Goal: Information Seeking & Learning: Learn about a topic

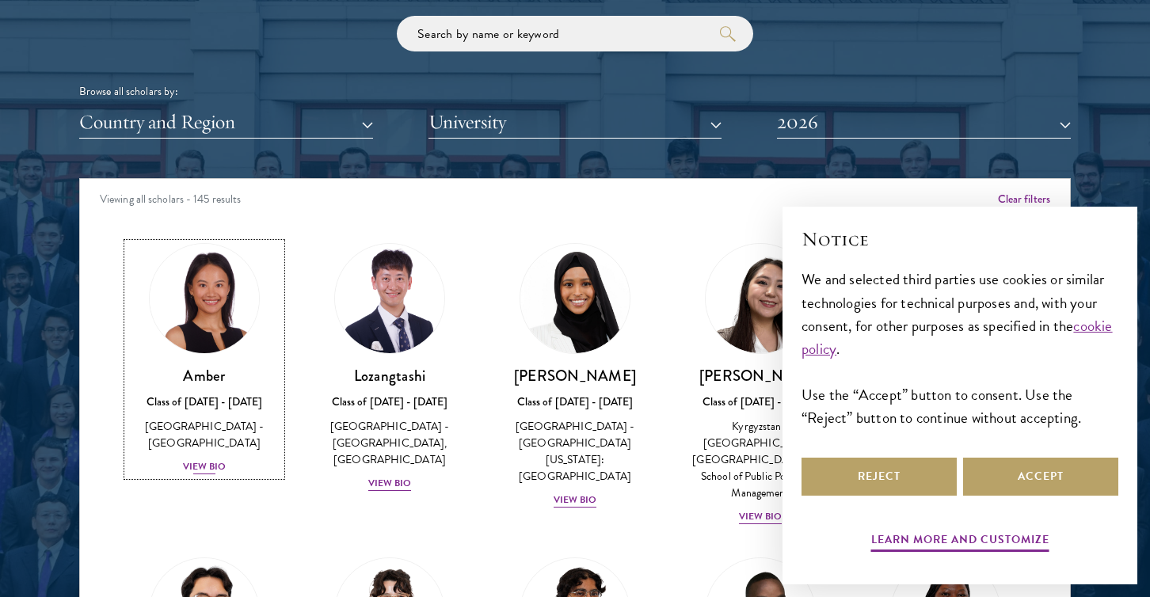
click at [216, 459] on div "View Bio" at bounding box center [205, 466] width 44 height 15
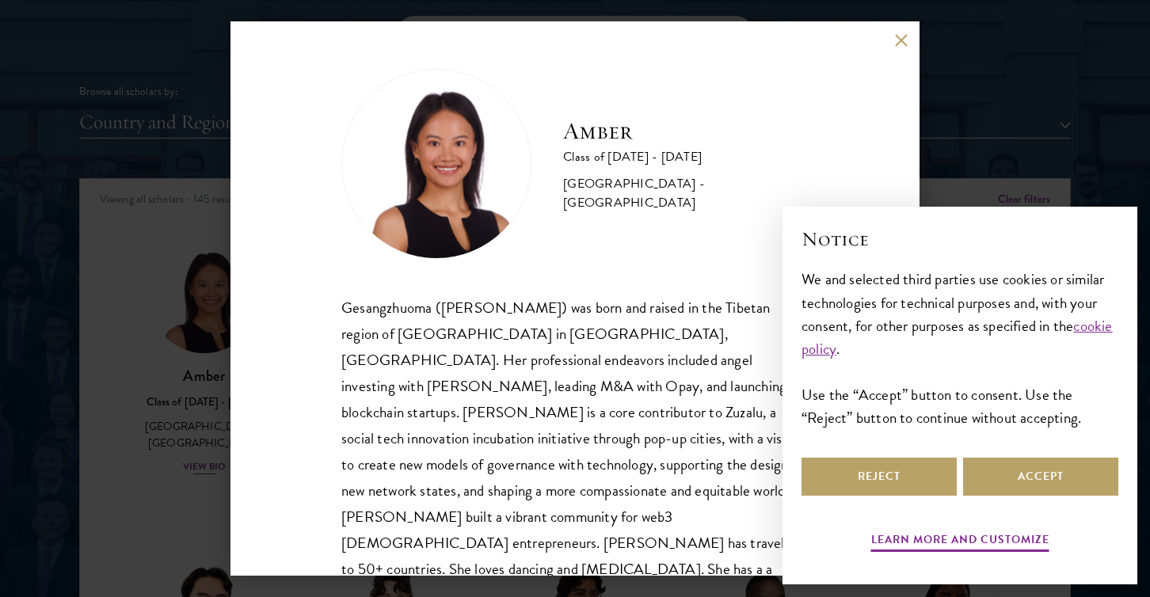
scroll to position [1990, 0]
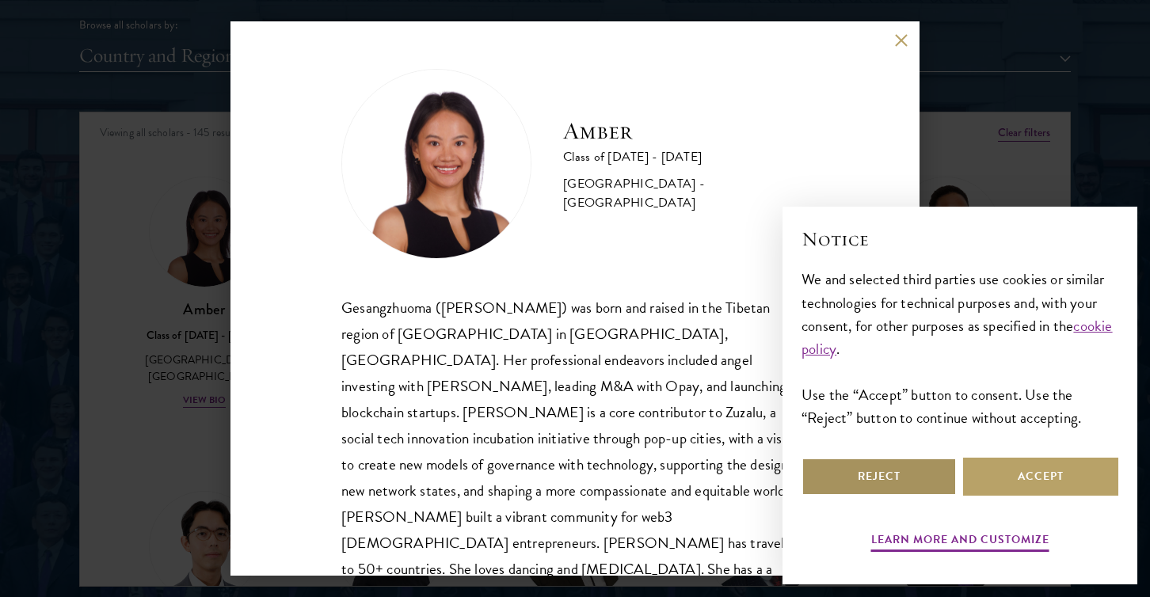
click at [922, 474] on button "Reject" at bounding box center [878, 477] width 155 height 38
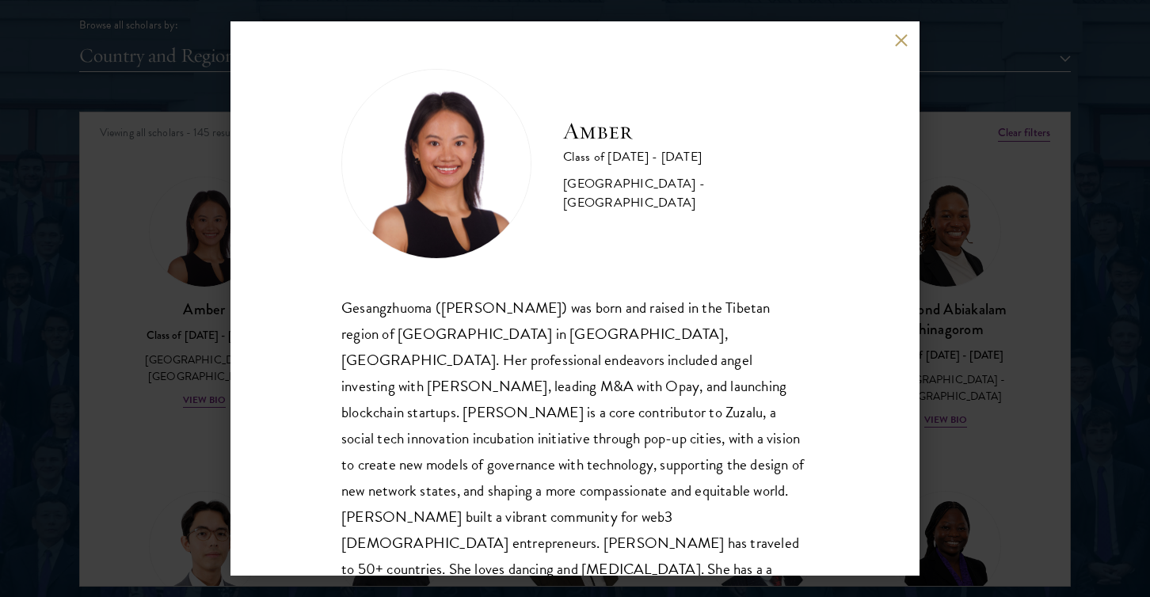
scroll to position [28, 0]
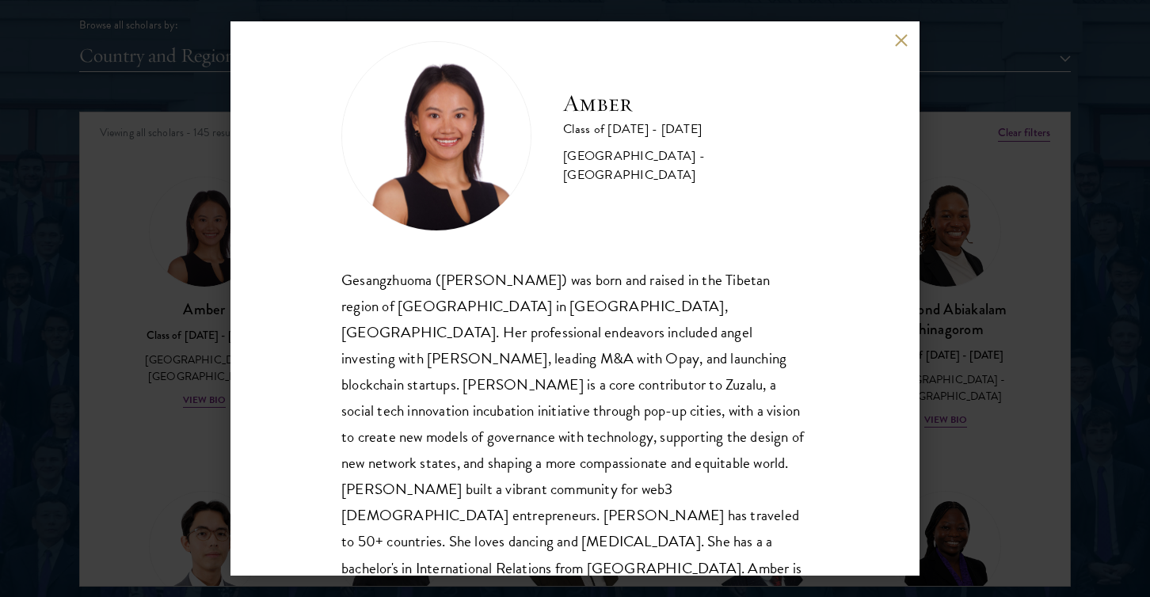
click at [909, 35] on div "Amber Class of [DATE] - [DATE] [GEOGRAPHIC_DATA] - [GEOGRAPHIC_DATA] Gesangzhuo…" at bounding box center [574, 298] width 689 height 554
click at [897, 36] on button at bounding box center [900, 39] width 13 height 13
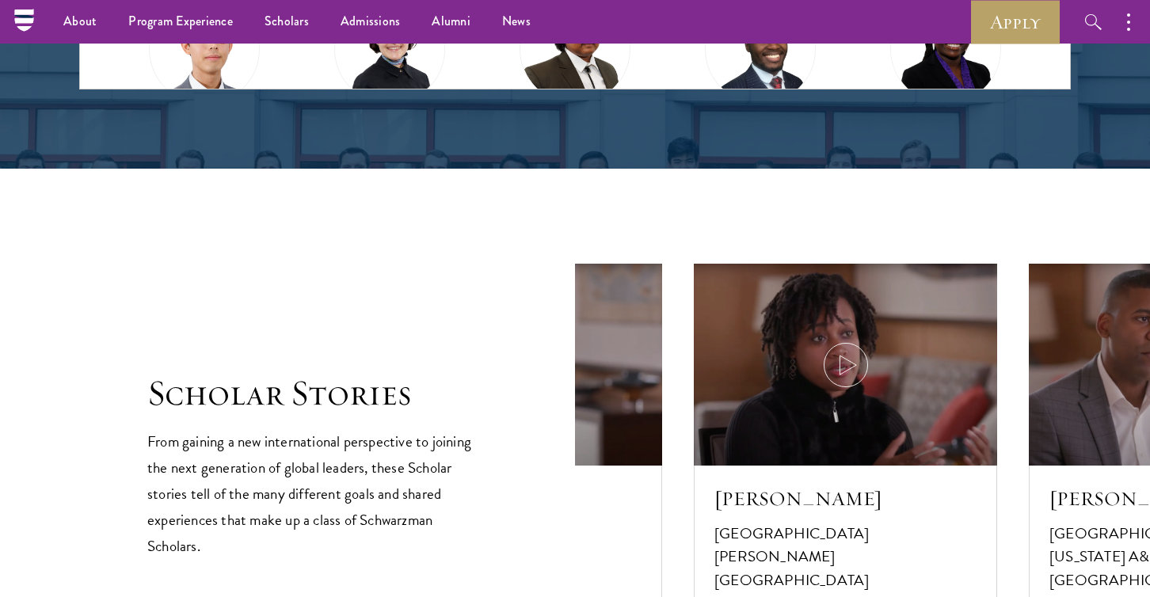
scroll to position [1878, 0]
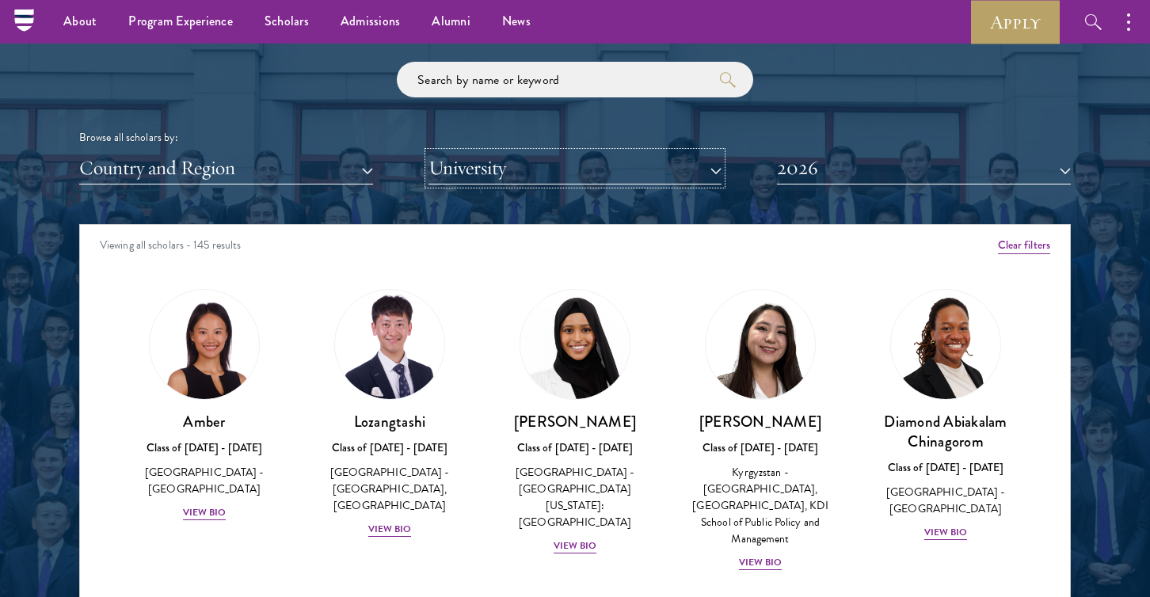
click at [498, 165] on button "University" at bounding box center [575, 168] width 294 height 32
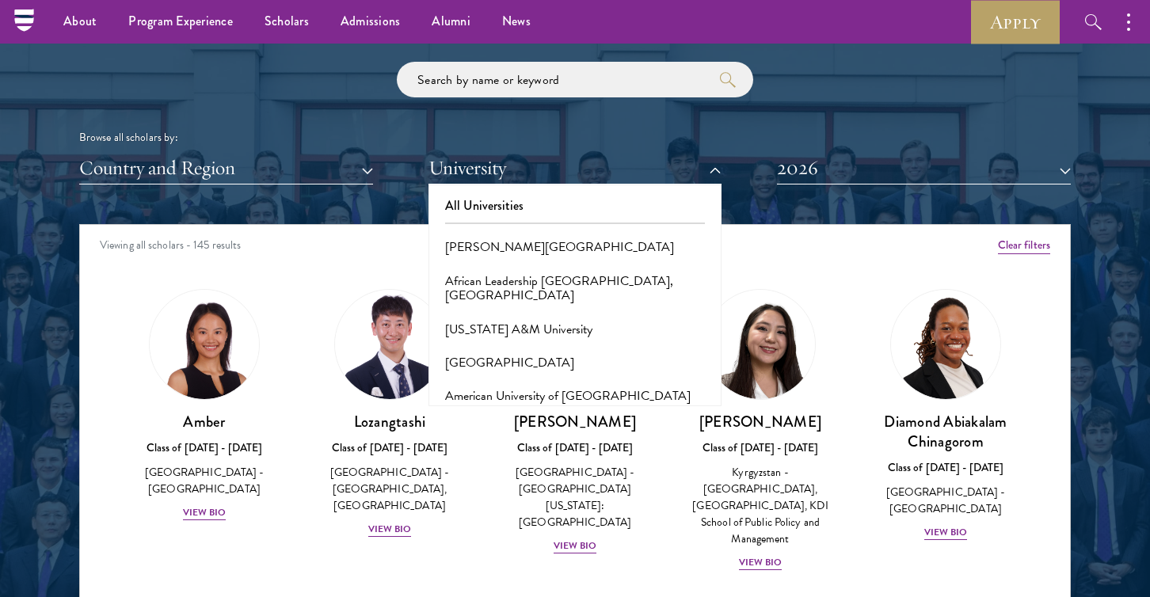
click at [283, 196] on div "Scholar Directory Congratulations and welcome to the Schwarzman Scholars Class …" at bounding box center [574, 296] width 991 height 805
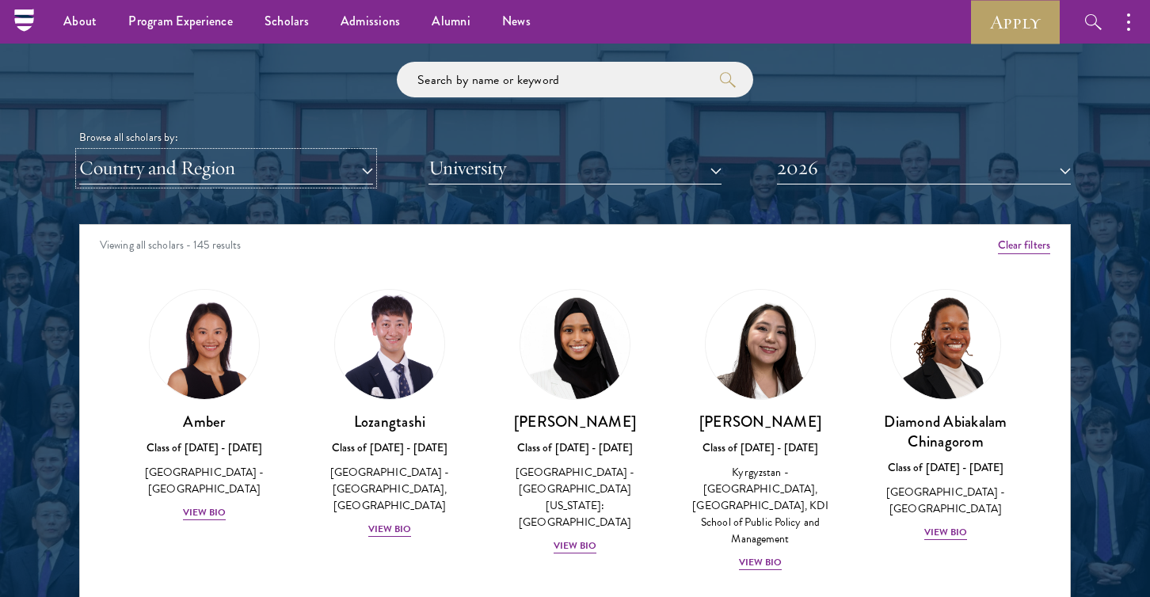
click at [284, 176] on button "Country and Region" at bounding box center [226, 168] width 294 height 32
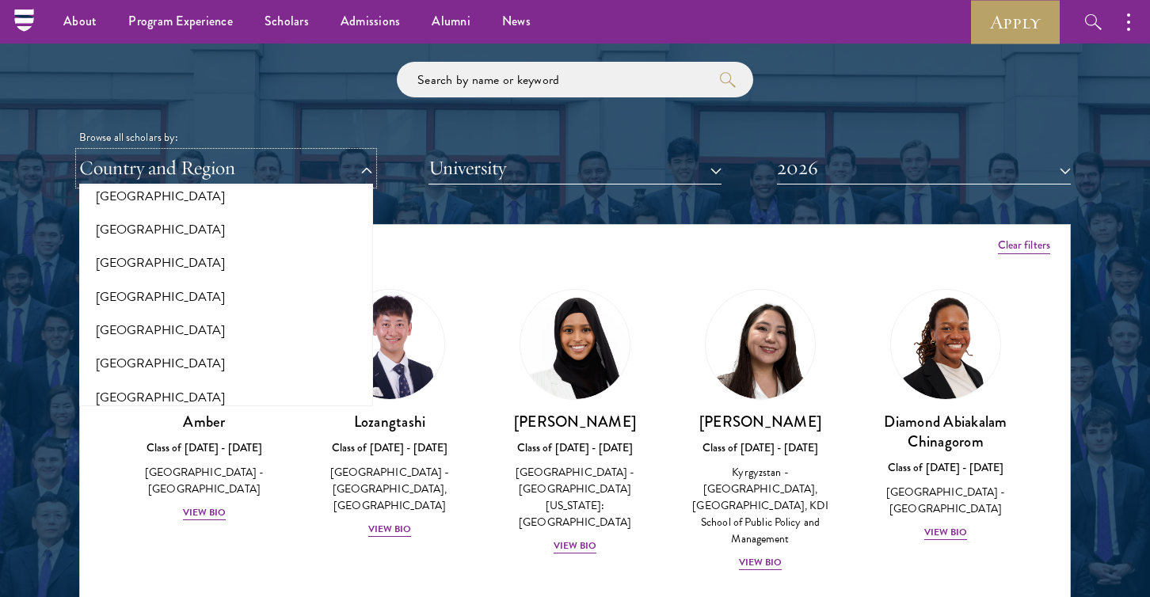
scroll to position [515, 0]
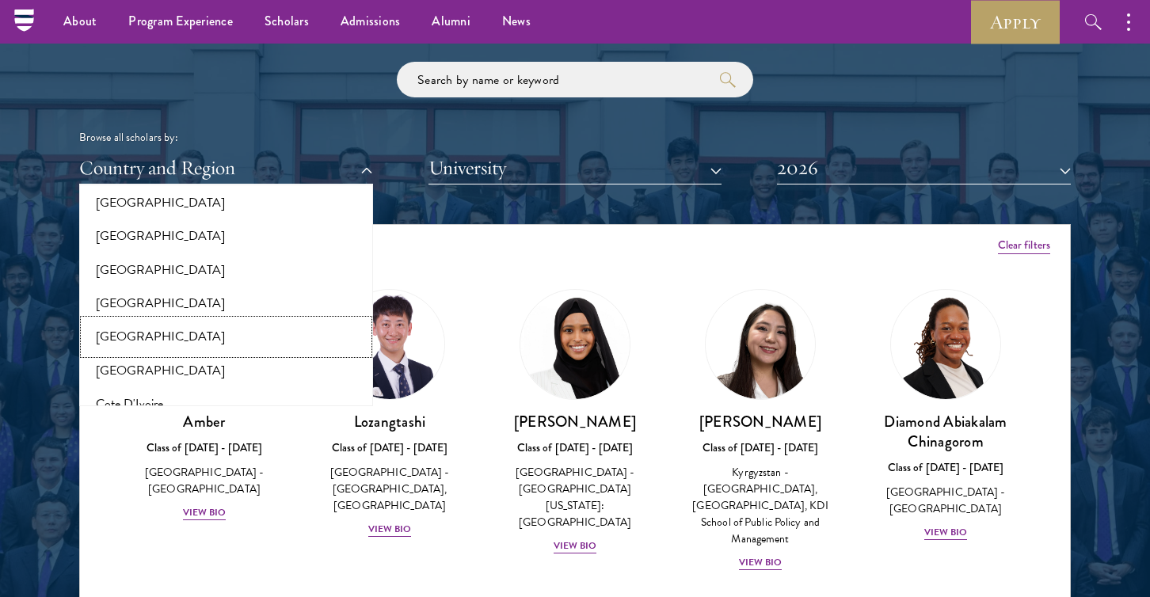
click at [273, 337] on button "[GEOGRAPHIC_DATA]" at bounding box center [226, 336] width 284 height 33
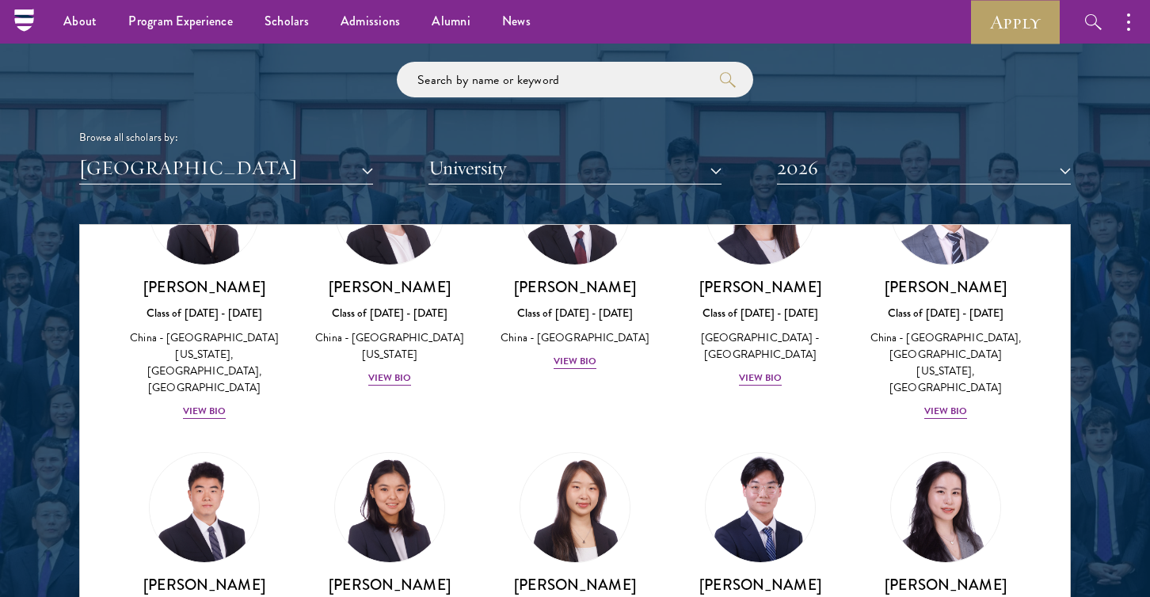
scroll to position [1170, 0]
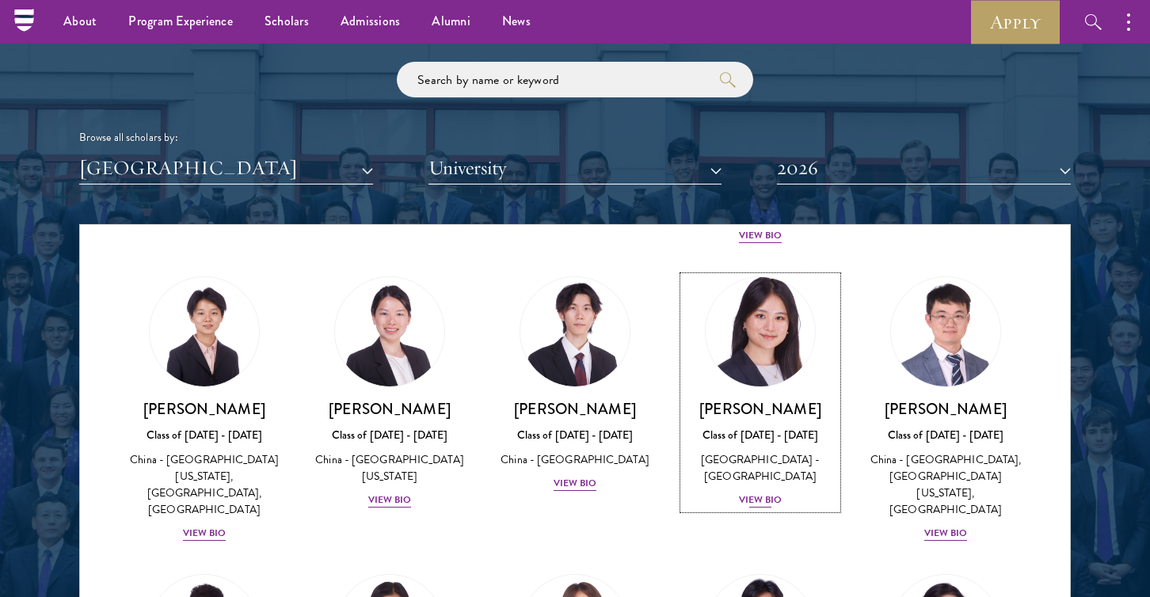
click at [796, 291] on img at bounding box center [760, 332] width 120 height 120
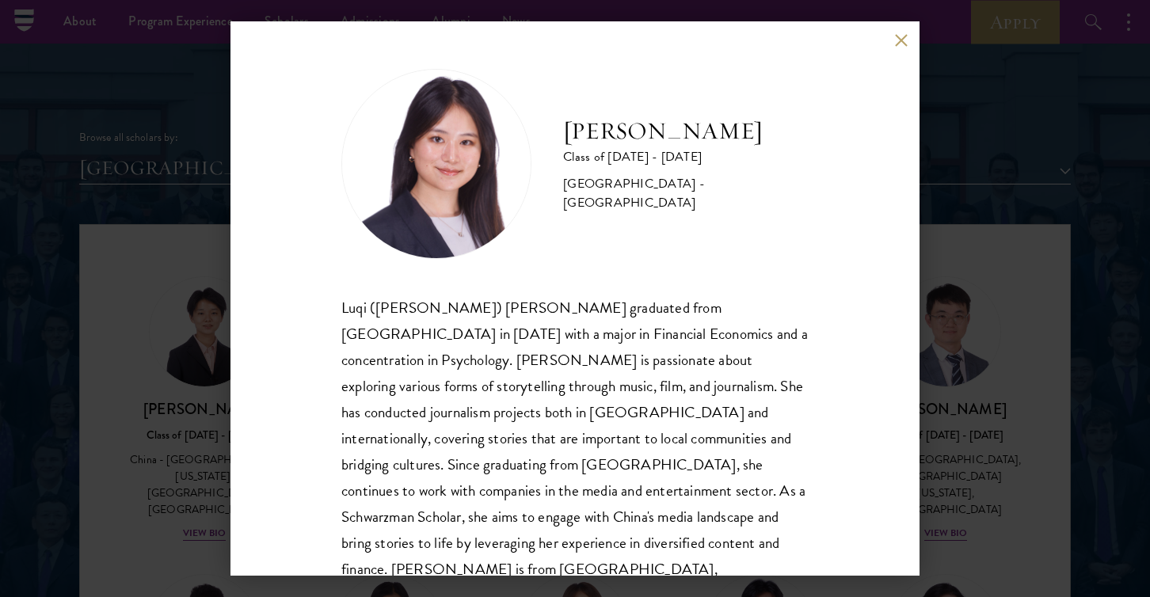
scroll to position [28, 0]
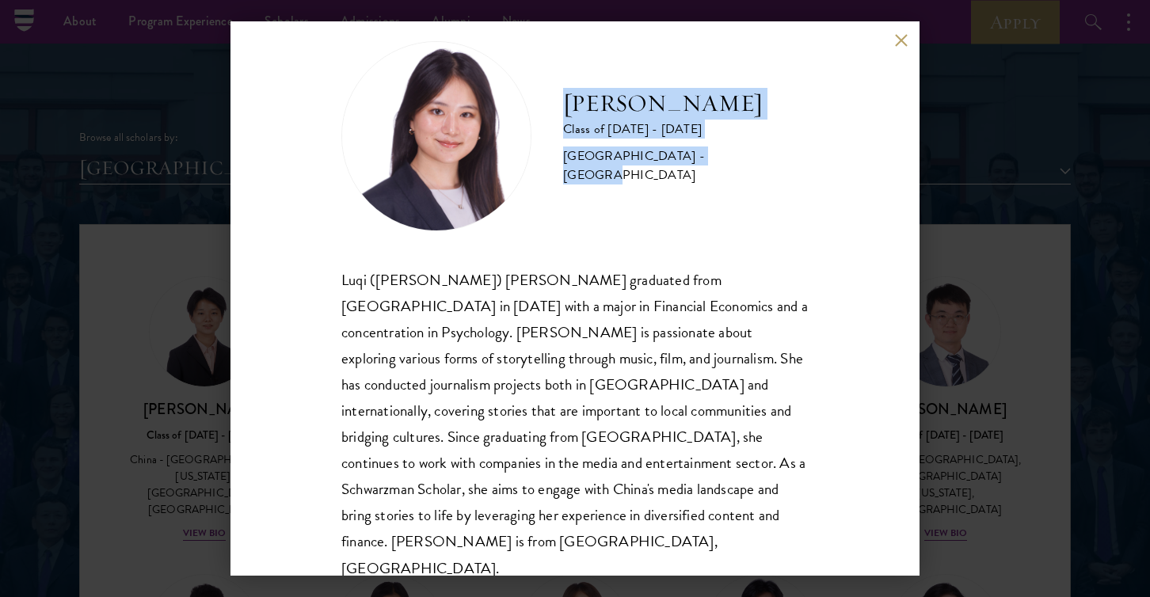
drag, startPoint x: 563, startPoint y: 108, endPoint x: 718, endPoint y: 177, distance: 169.8
click at [718, 177] on div "[PERSON_NAME] Class of [DATE] - [DATE] [GEOGRAPHIC_DATA] - [GEOGRAPHIC_DATA]" at bounding box center [574, 136] width 467 height 190
copy div "[PERSON_NAME] Class of [DATE] - [DATE] [GEOGRAPHIC_DATA] - [GEOGRAPHIC_DATA]"
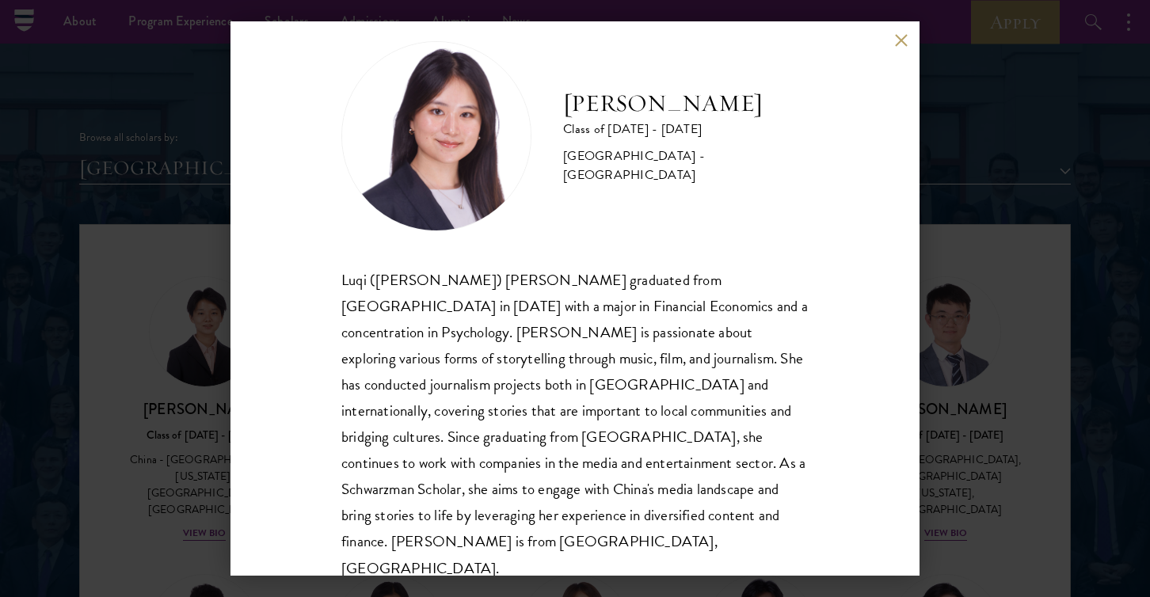
click at [199, 73] on div "[PERSON_NAME] Class of [DATE] - [DATE] [GEOGRAPHIC_DATA] - [GEOGRAPHIC_DATA] Lu…" at bounding box center [575, 298] width 1150 height 597
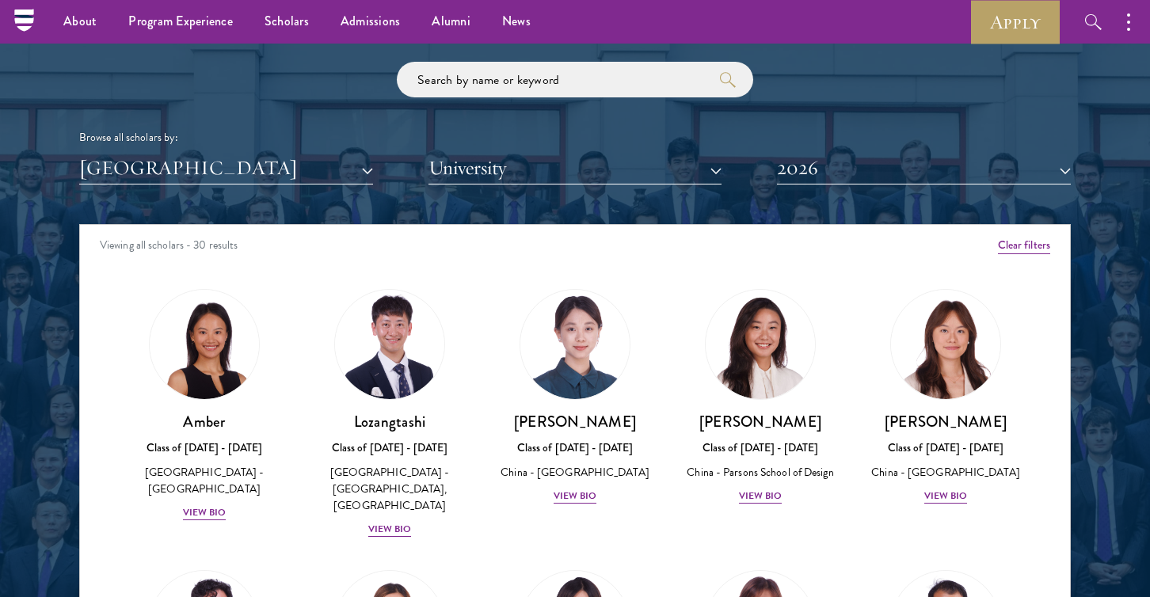
scroll to position [1043, 0]
